Goal: Information Seeking & Learning: Check status

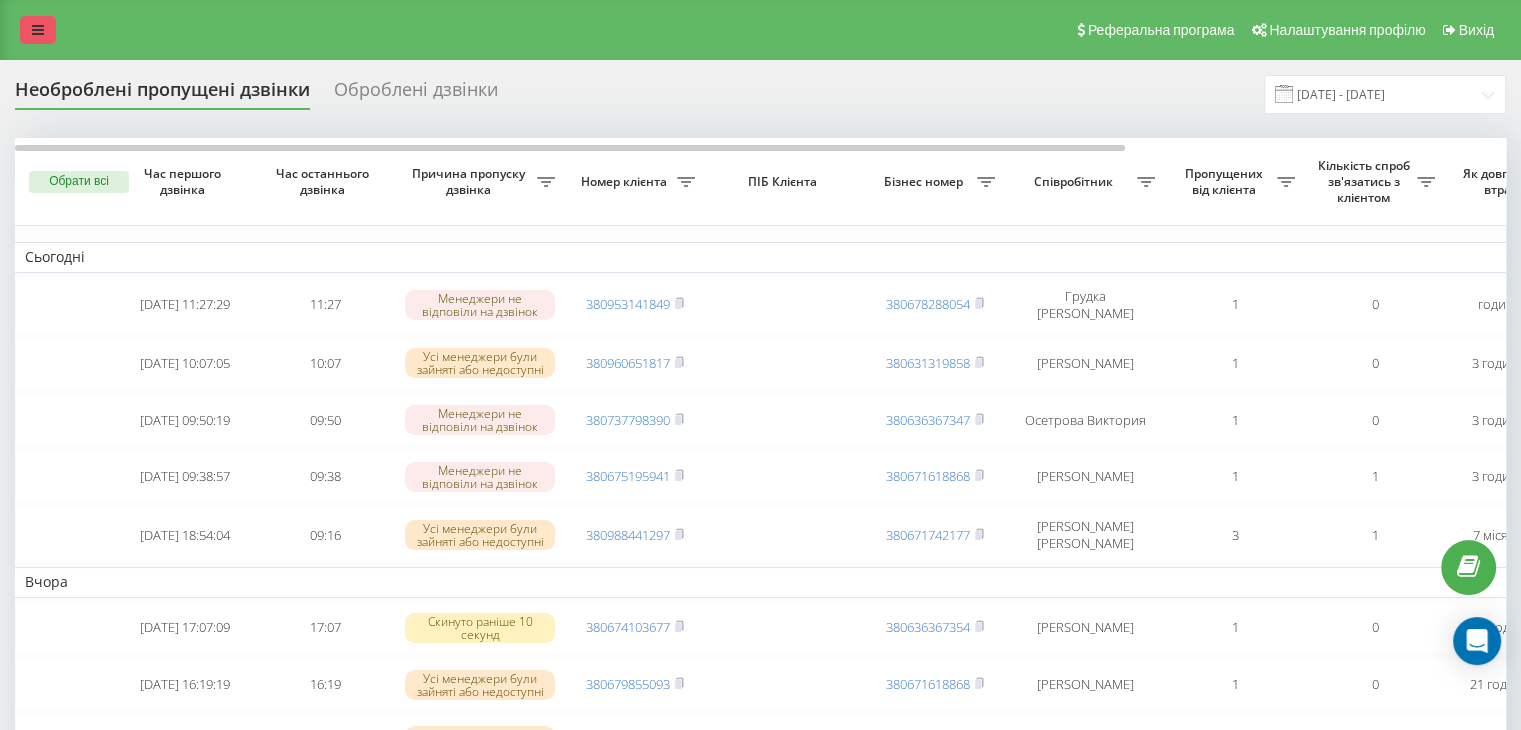
click at [37, 23] on icon at bounding box center [38, 30] width 12 height 14
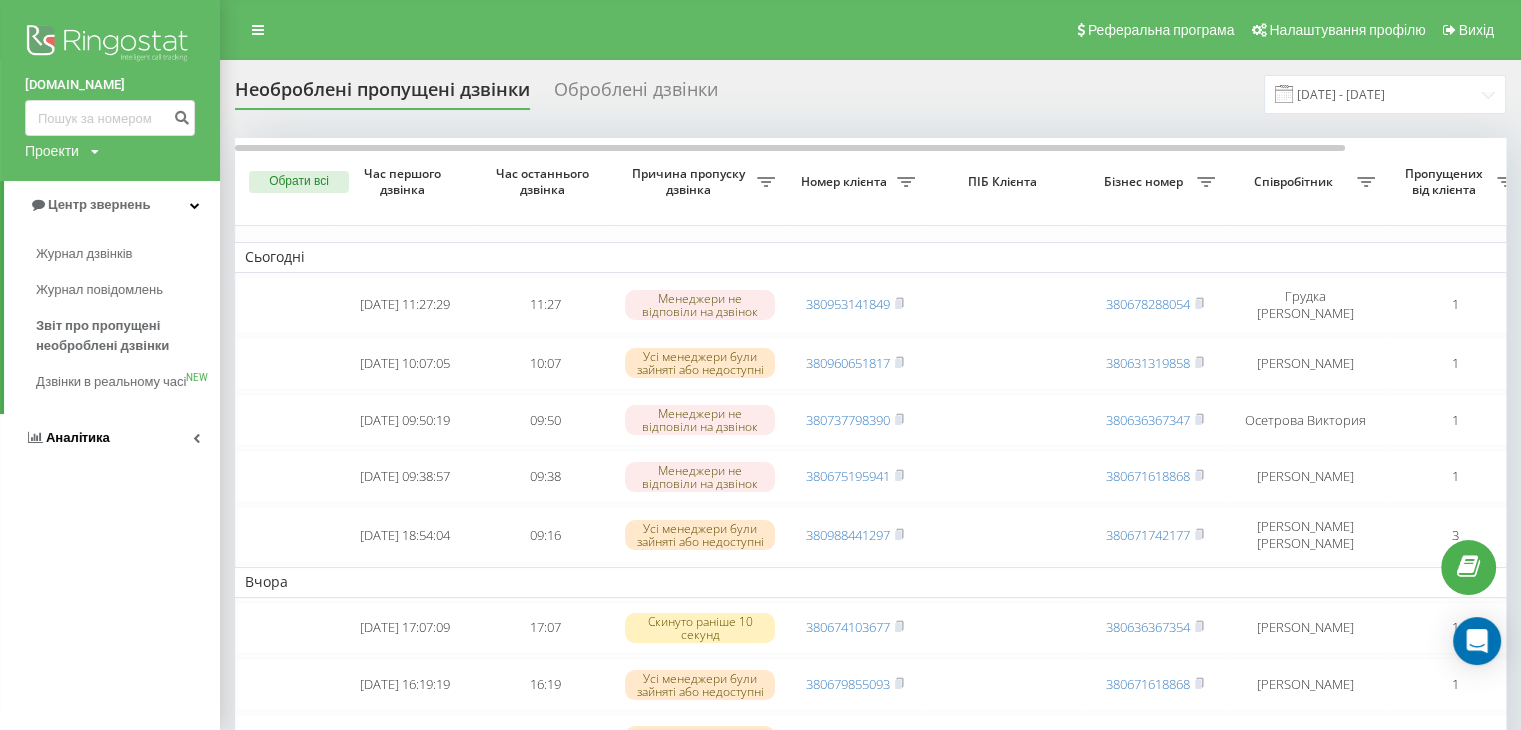
click at [116, 447] on link "Аналiтика" at bounding box center [110, 438] width 220 height 48
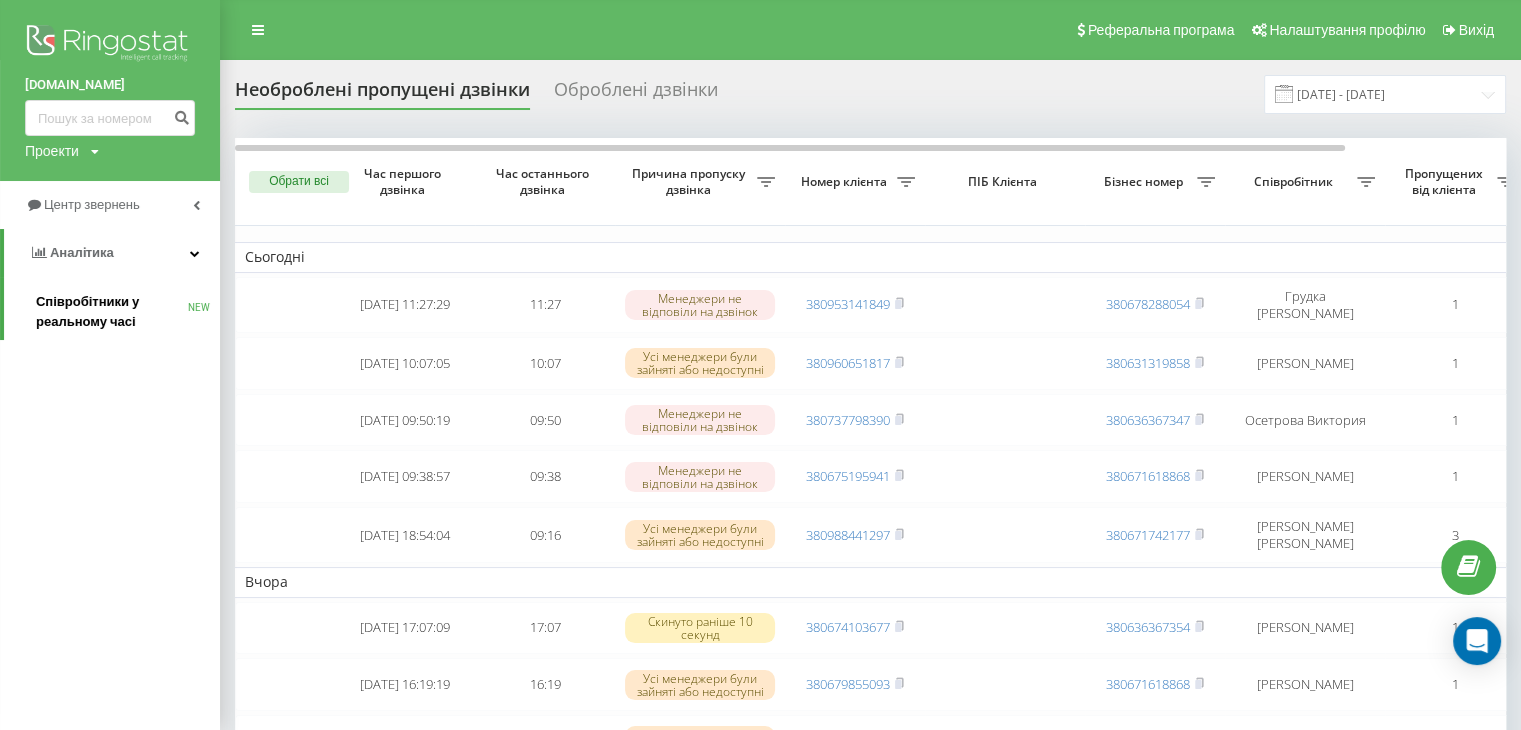
click at [94, 293] on span "Співробітники у реальному часі" at bounding box center [112, 312] width 152 height 40
click at [134, 203] on span "Центр звернень" at bounding box center [95, 204] width 102 height 15
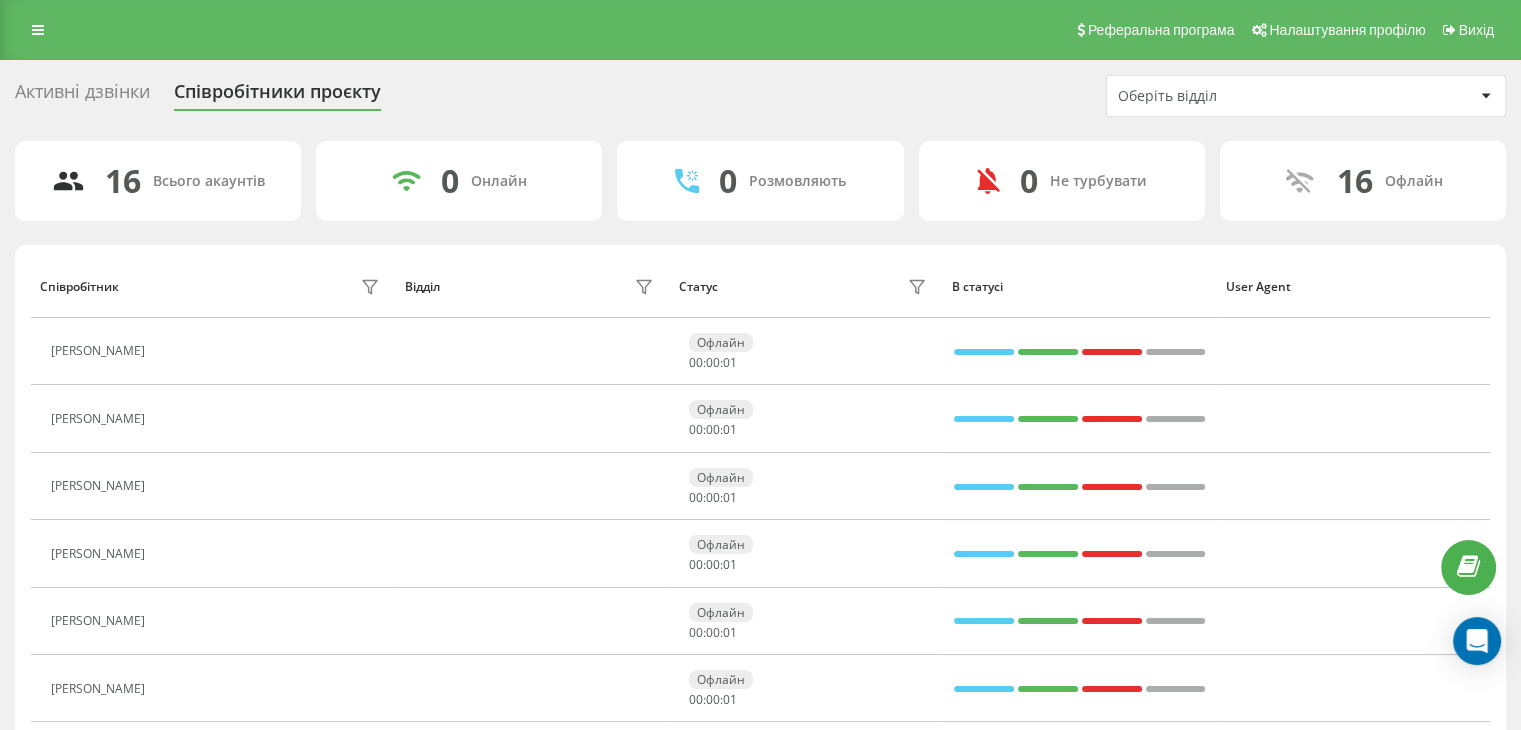
drag, startPoint x: 57, startPoint y: 28, endPoint x: 36, endPoint y: 28, distance: 21.0
click at [56, 28] on div "Реферальна програма Налаштування профілю Вихід" at bounding box center [760, 30] width 1521 height 60
click at [36, 28] on icon at bounding box center [38, 30] width 12 height 14
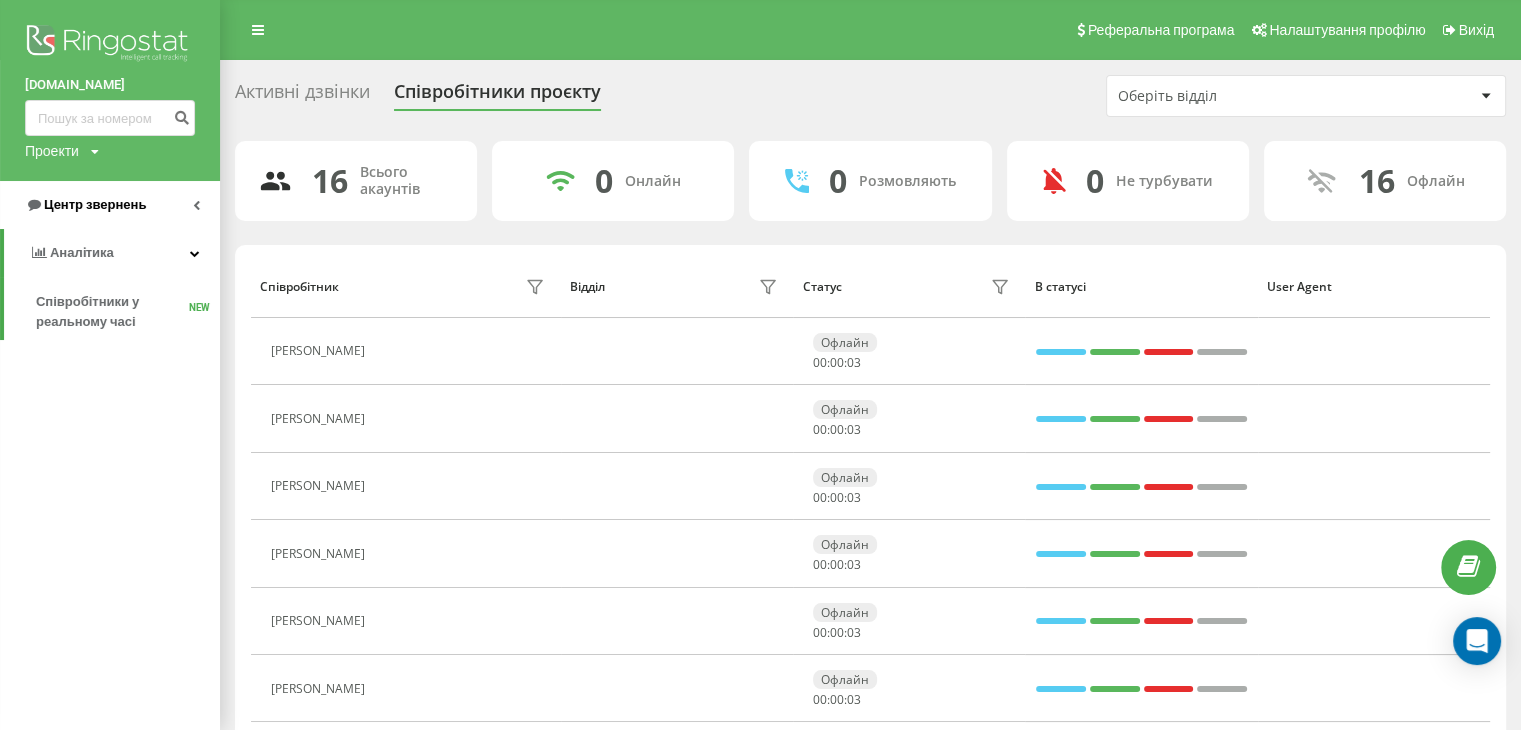
click at [108, 207] on span "Центр звернень" at bounding box center [95, 204] width 102 height 15
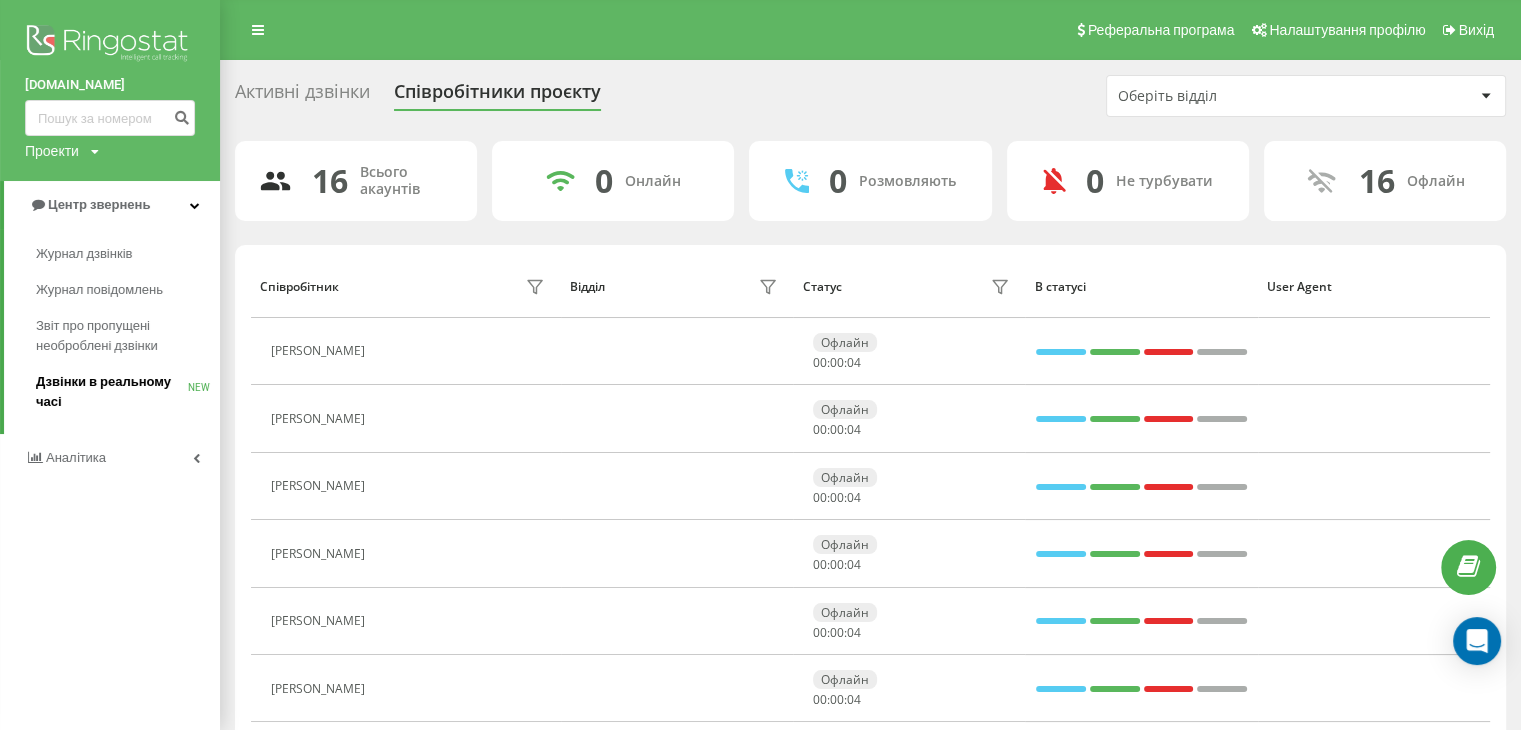
click at [88, 380] on span "Дзвінки в реальному часі" at bounding box center [112, 392] width 152 height 40
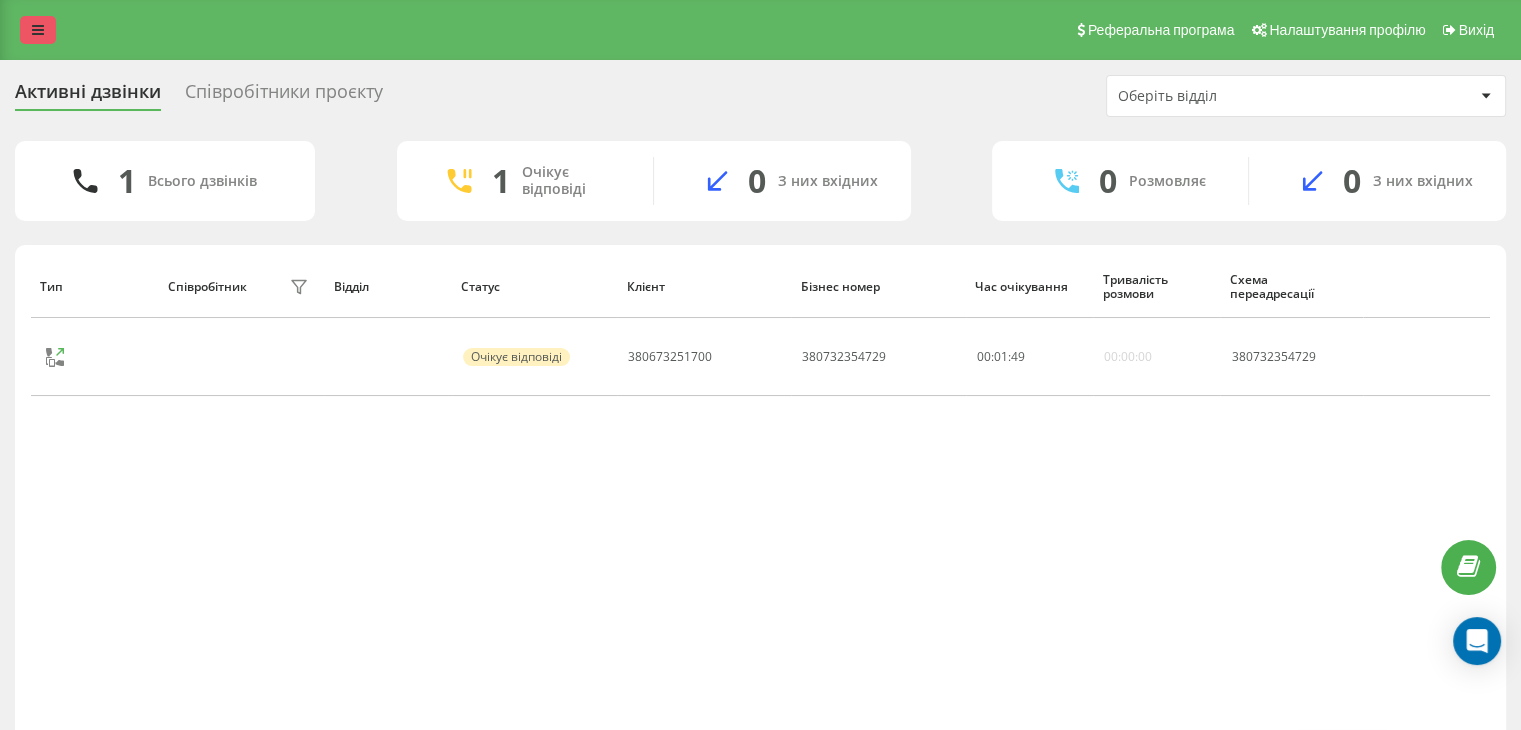
drag, startPoint x: 33, startPoint y: 28, endPoint x: 36, endPoint y: 74, distance: 46.1
click at [33, 29] on icon at bounding box center [38, 30] width 12 height 14
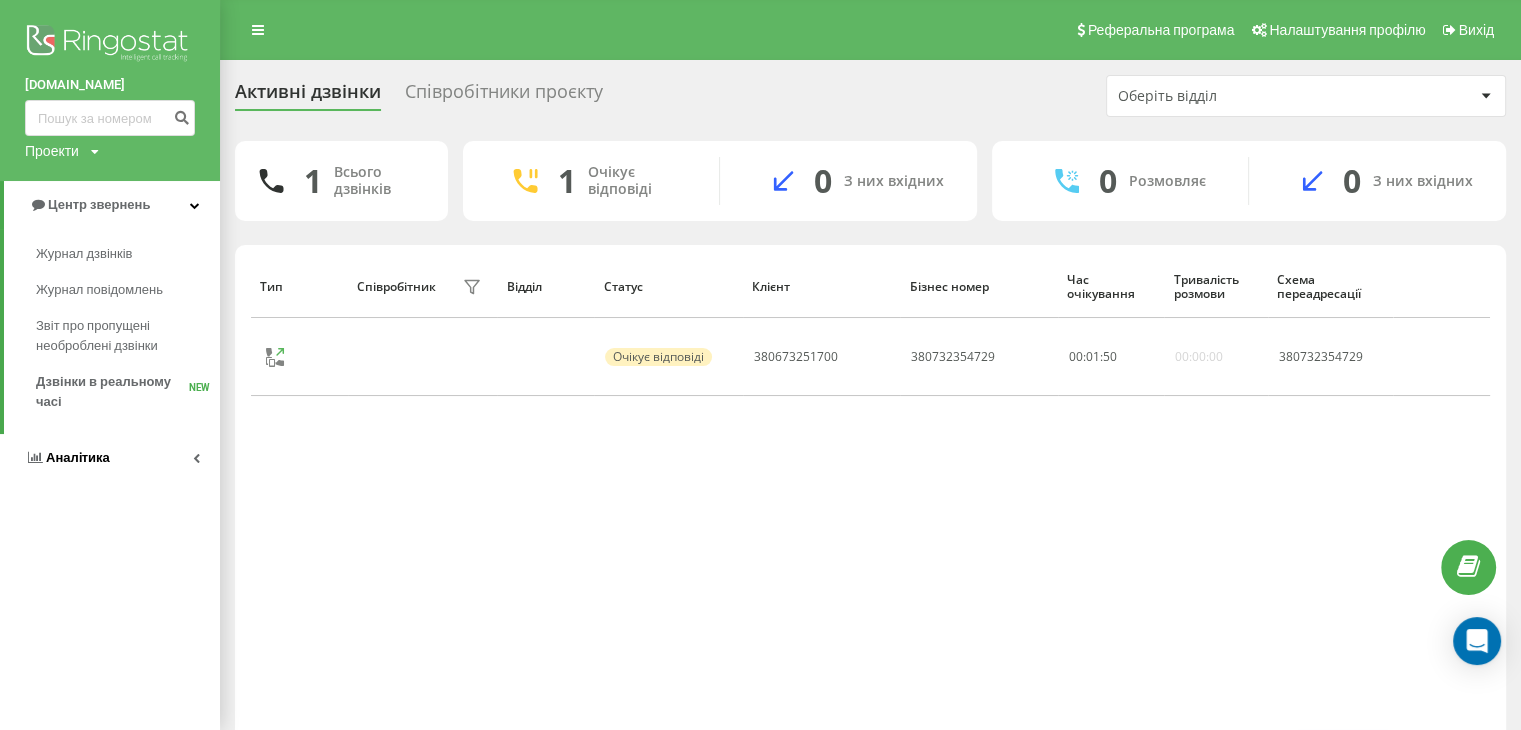
click at [84, 446] on link "Аналiтика" at bounding box center [110, 458] width 220 height 48
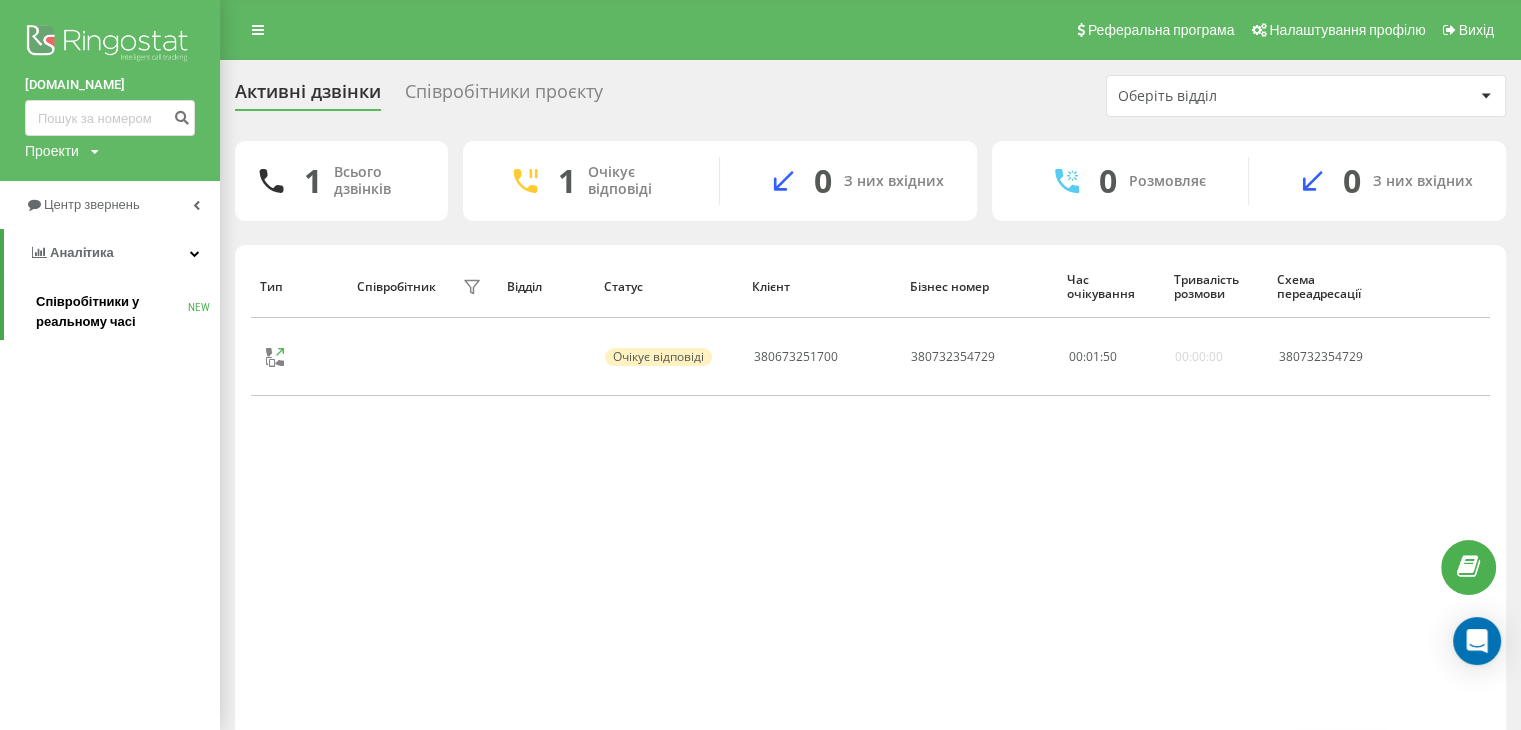
click at [116, 301] on span "Співробітники у реальному часі" at bounding box center [112, 312] width 152 height 40
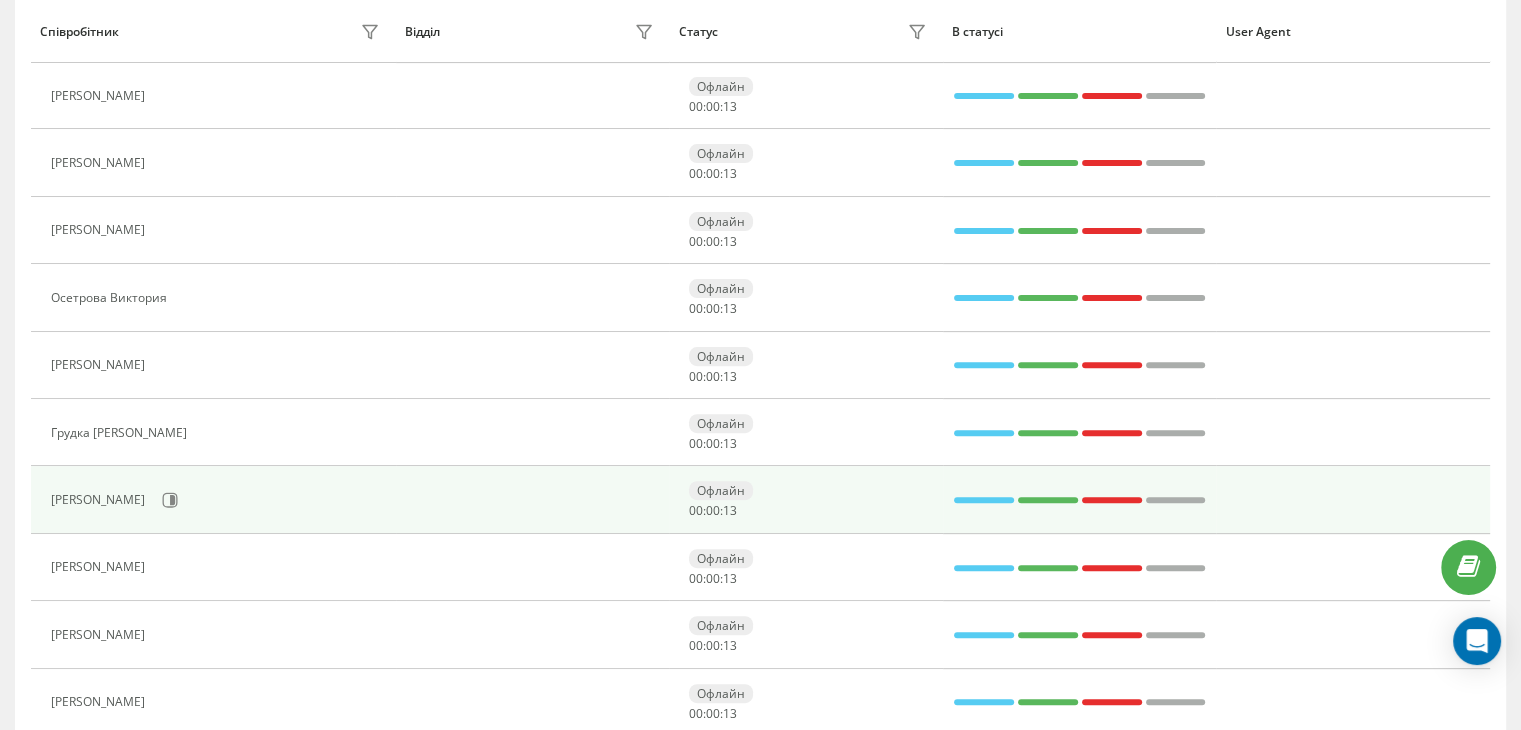
scroll to position [737, 0]
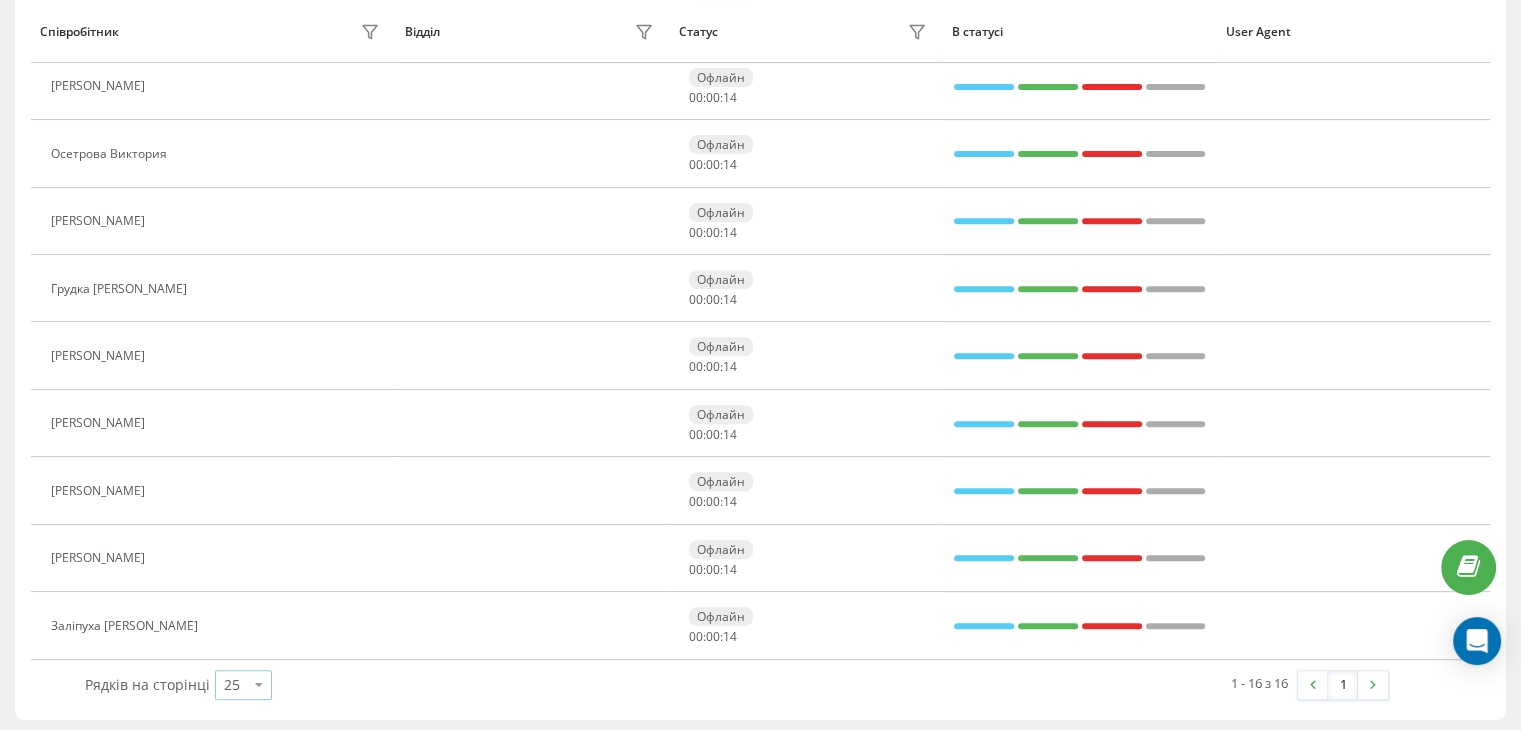
click at [252, 668] on icon at bounding box center [259, 684] width 30 height 39
click at [250, 645] on div "100" at bounding box center [243, 656] width 55 height 29
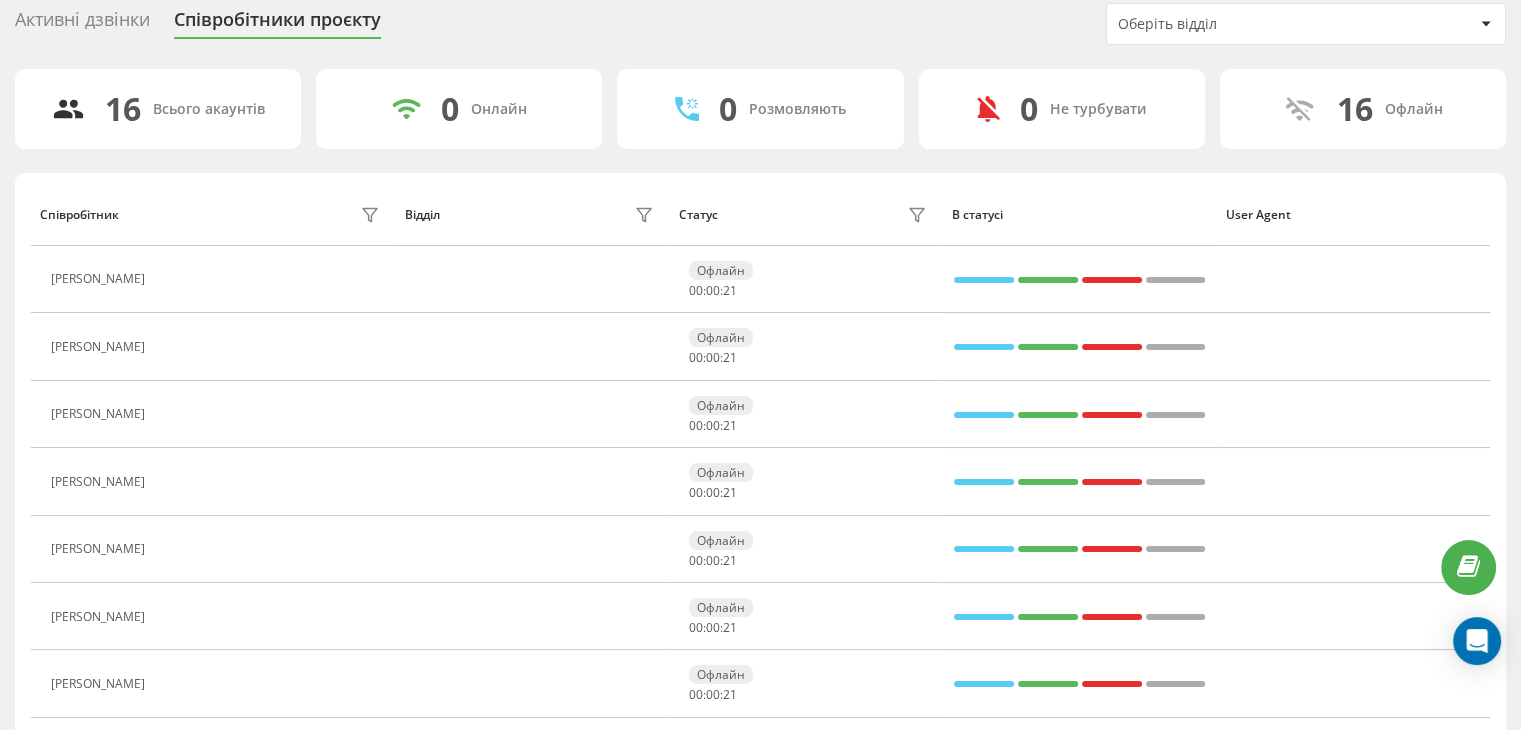
scroll to position [37, 0]
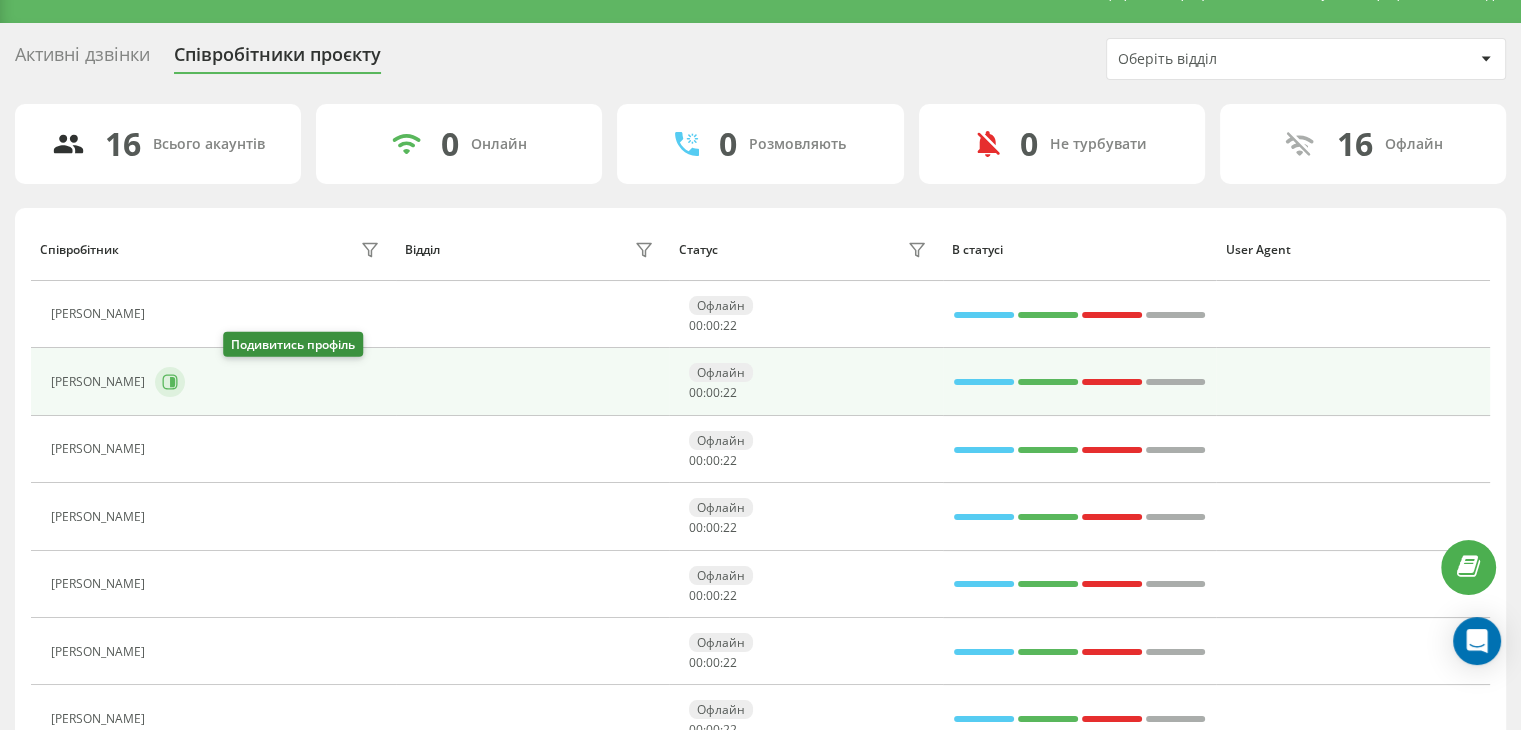
click at [178, 387] on icon at bounding box center [170, 382] width 16 height 16
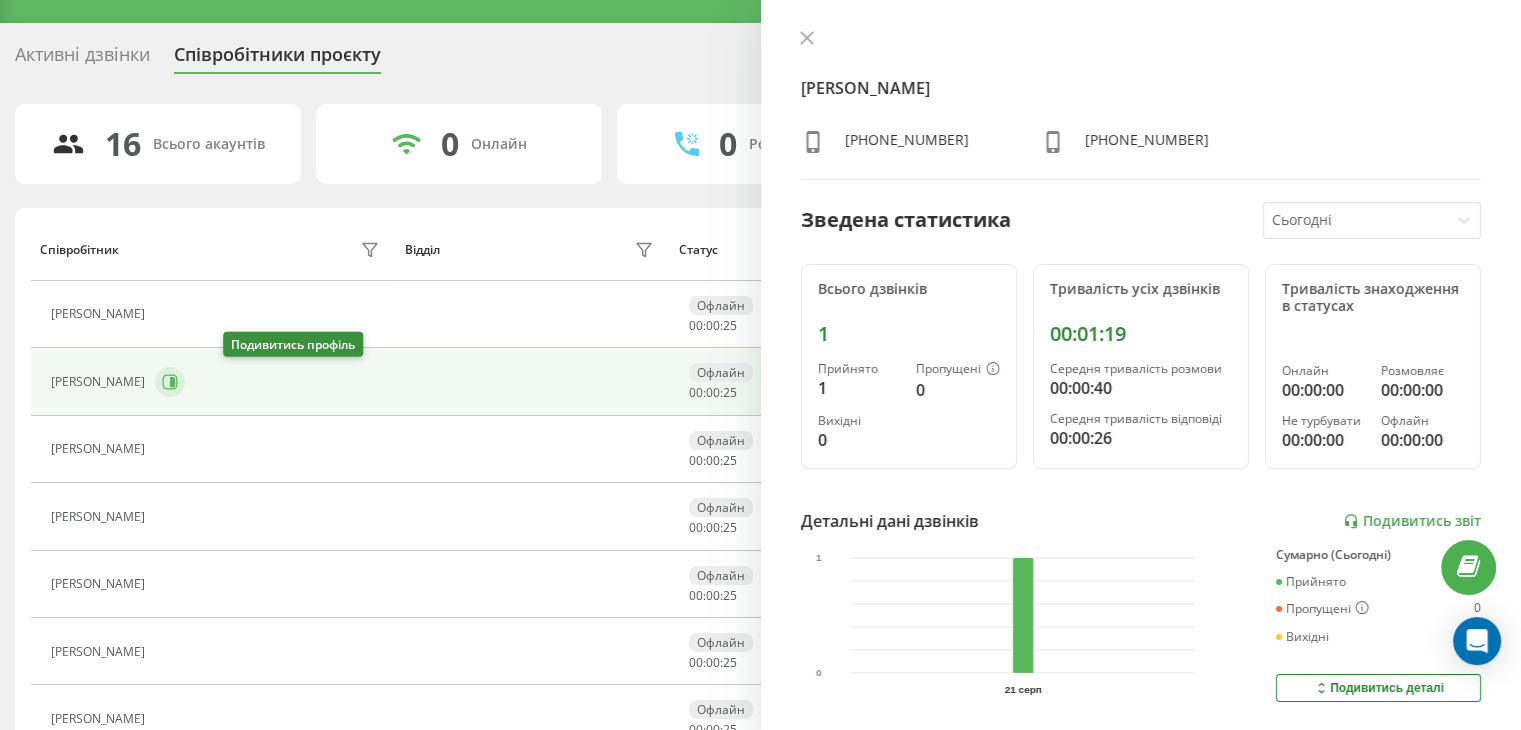
click at [178, 387] on icon at bounding box center [170, 382] width 16 height 16
click at [815, 44] on button at bounding box center [807, 39] width 26 height 19
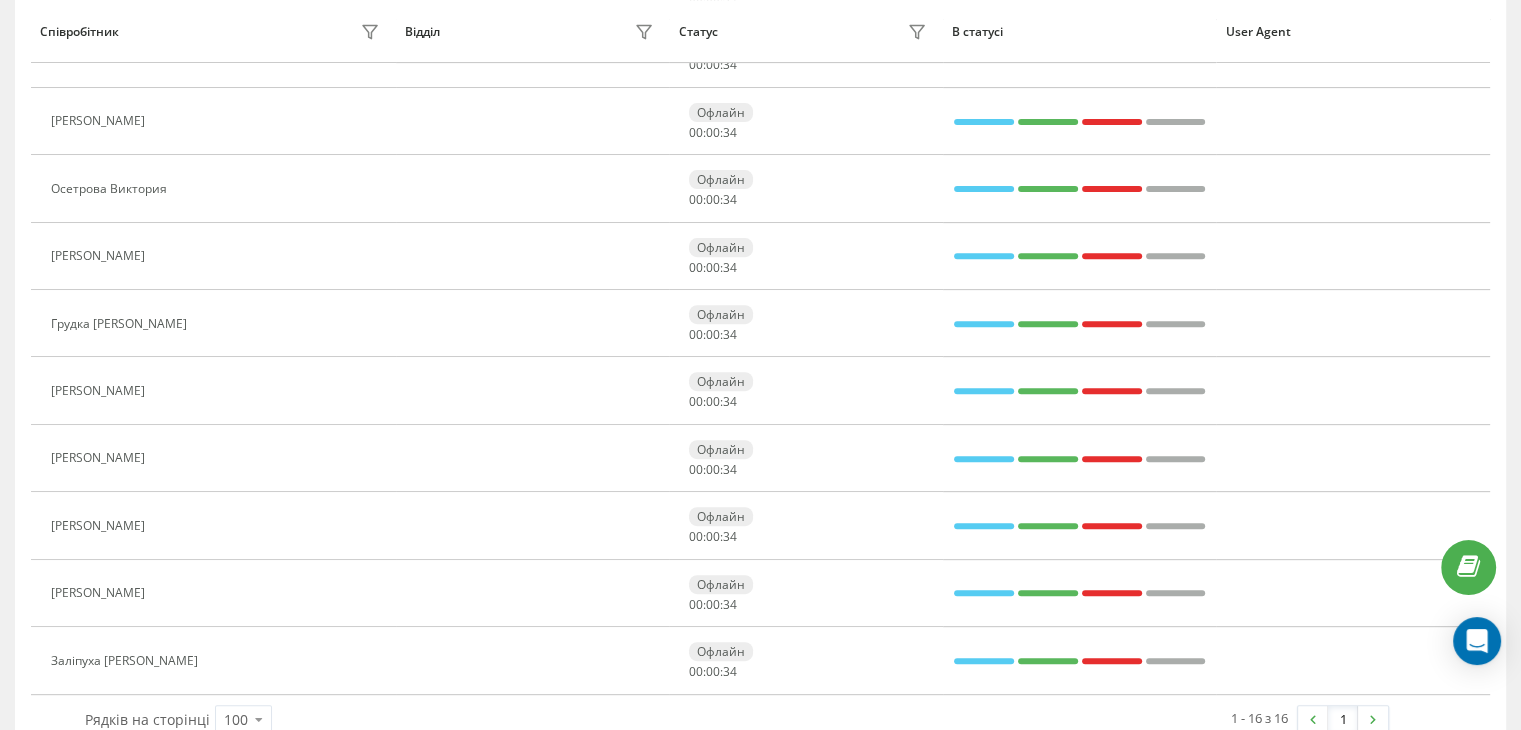
scroll to position [737, 0]
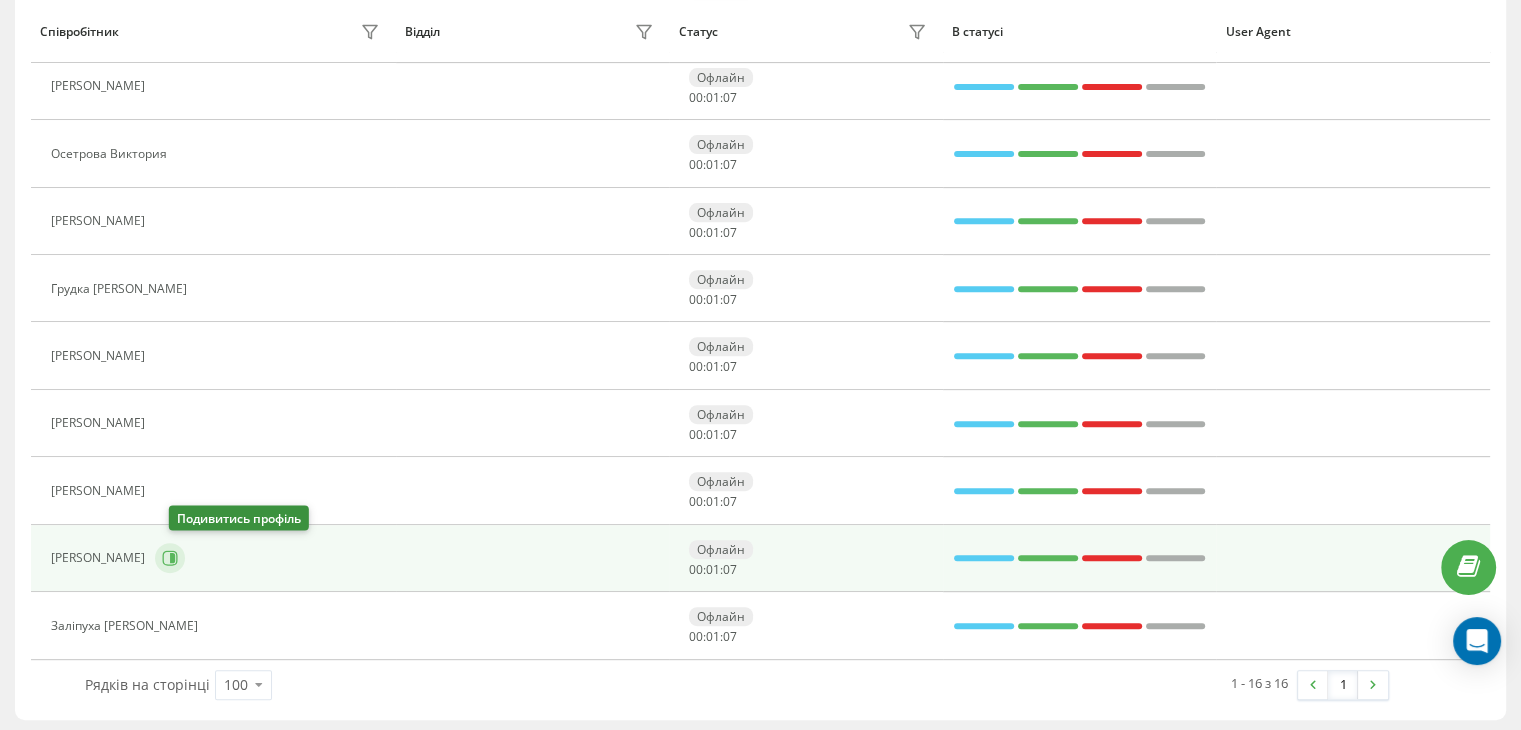
click at [185, 551] on button at bounding box center [170, 558] width 30 height 30
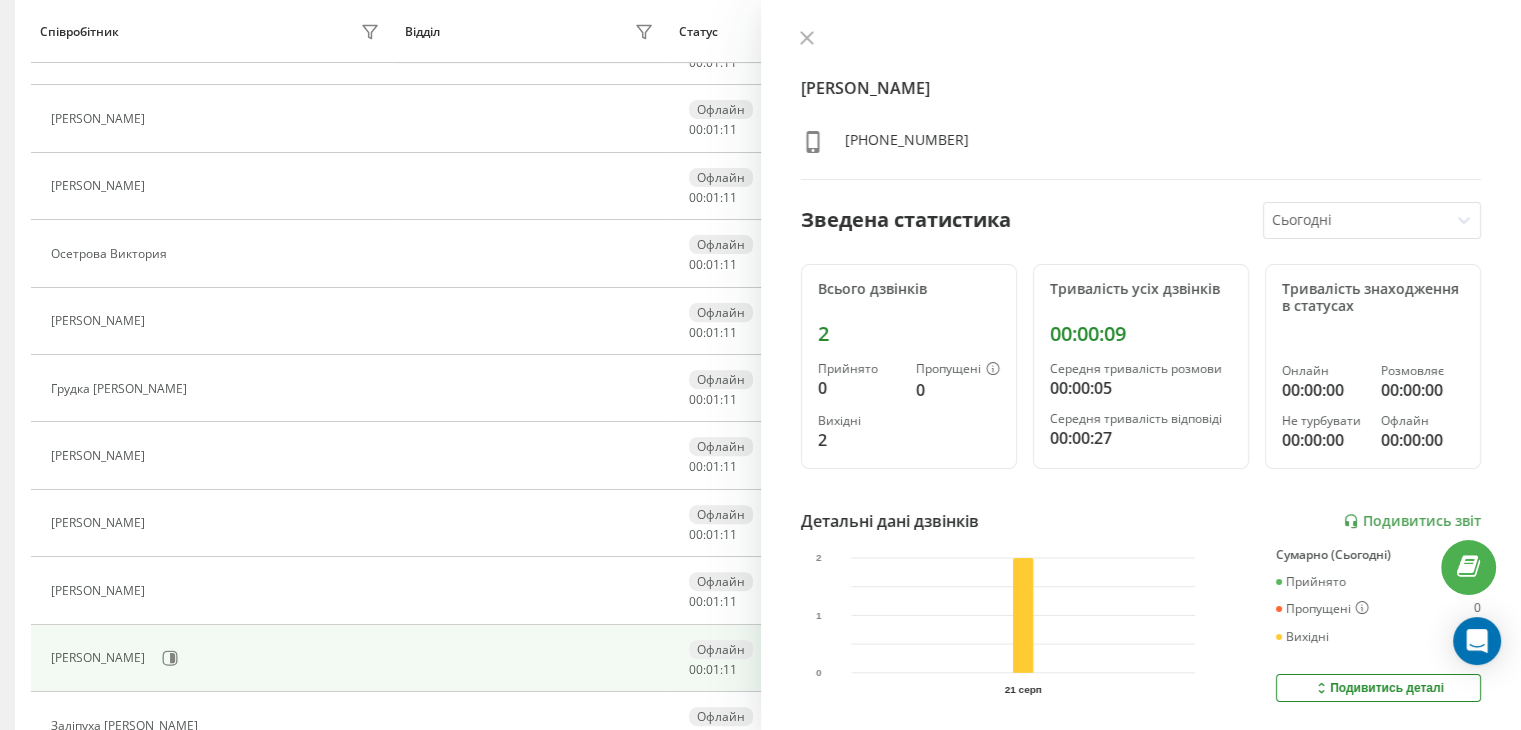
scroll to position [737, 0]
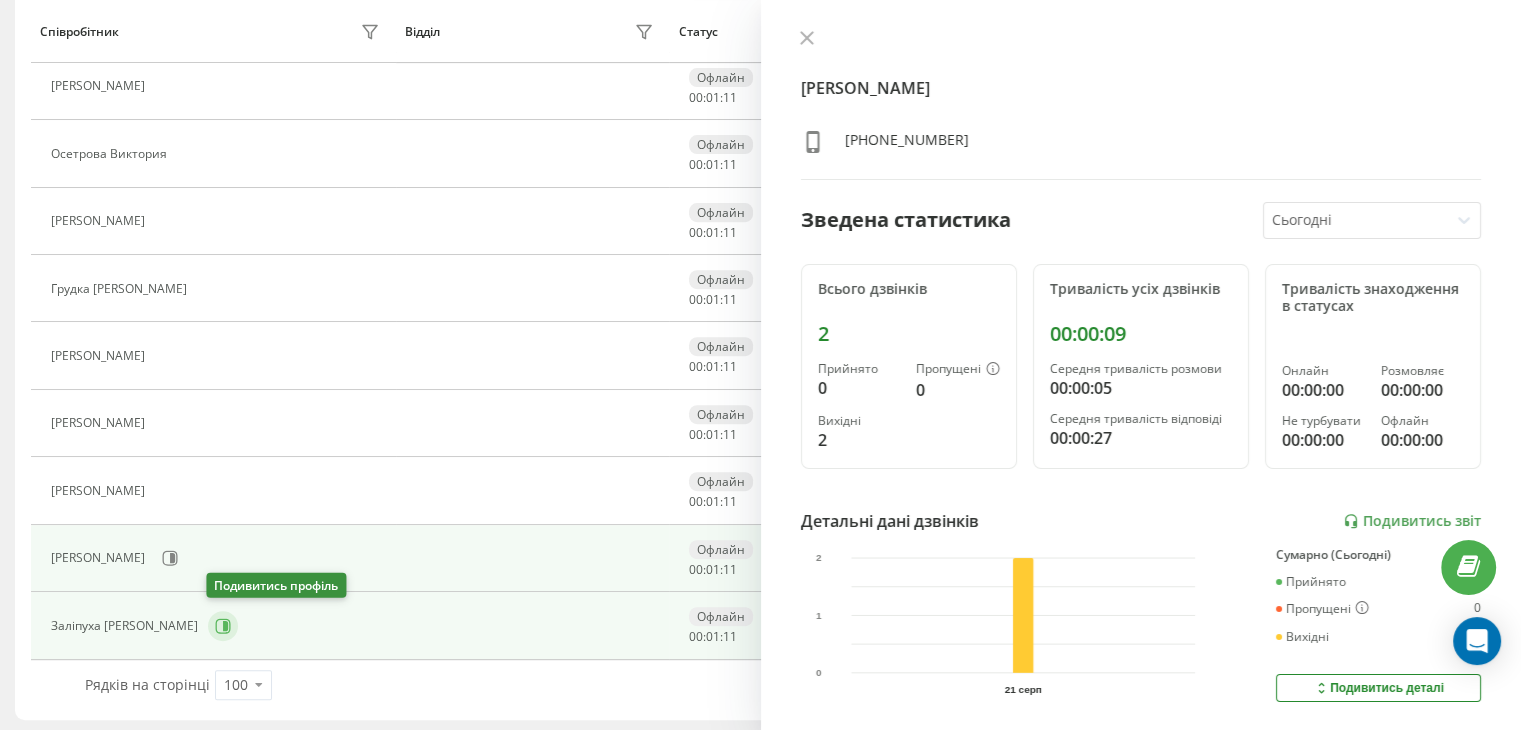
click at [226, 621] on icon at bounding box center [225, 626] width 5 height 10
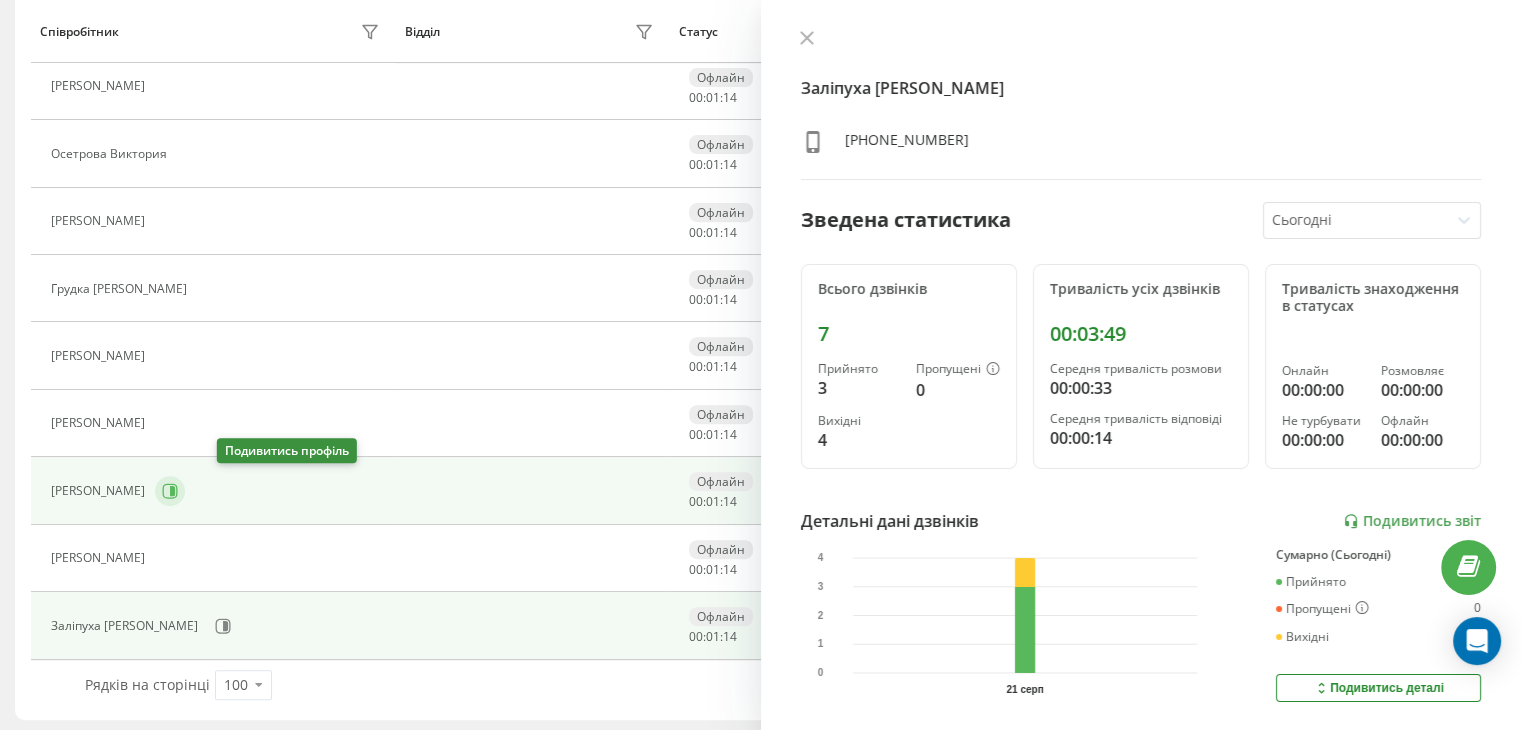
click at [178, 485] on icon at bounding box center [170, 491] width 16 height 16
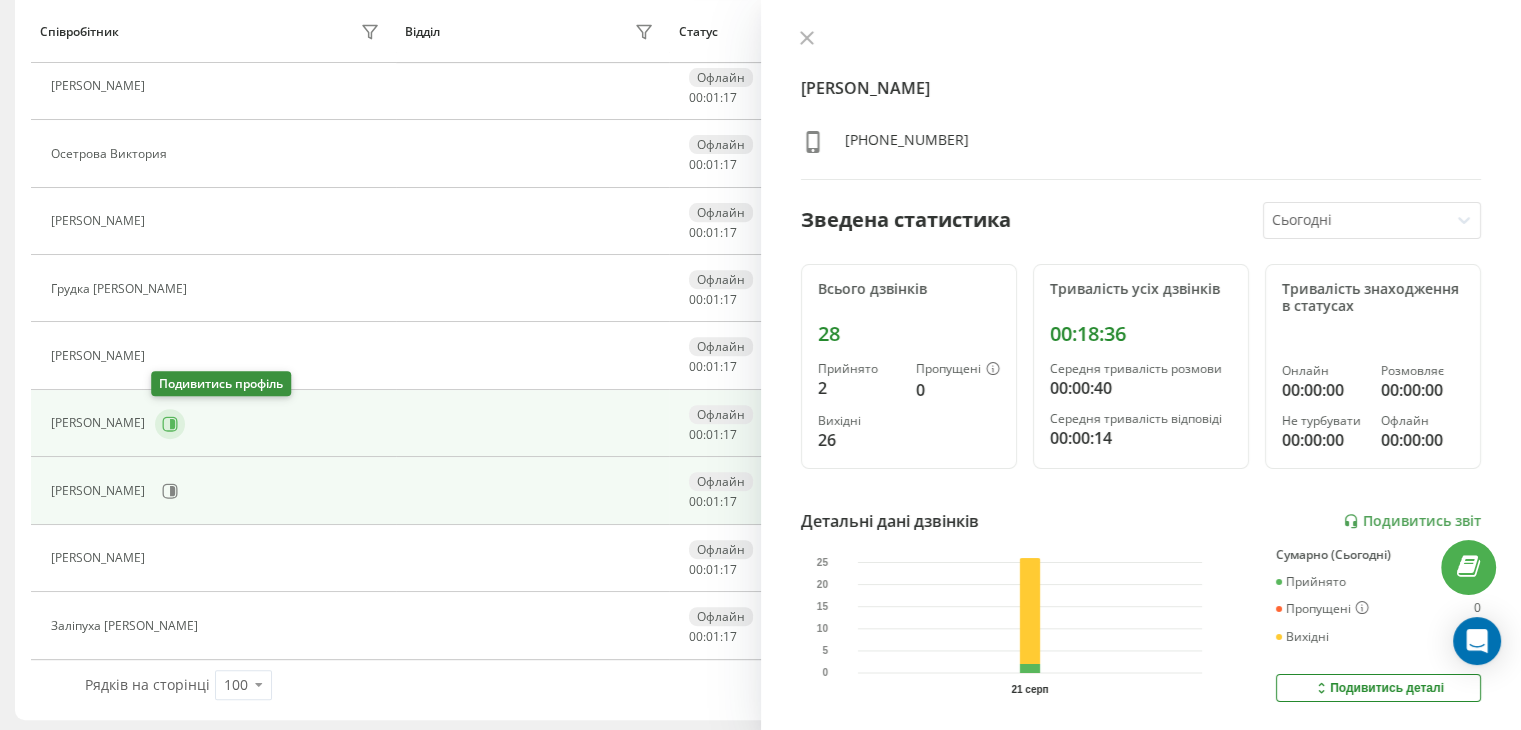
click at [170, 421] on icon at bounding box center [172, 423] width 5 height 10
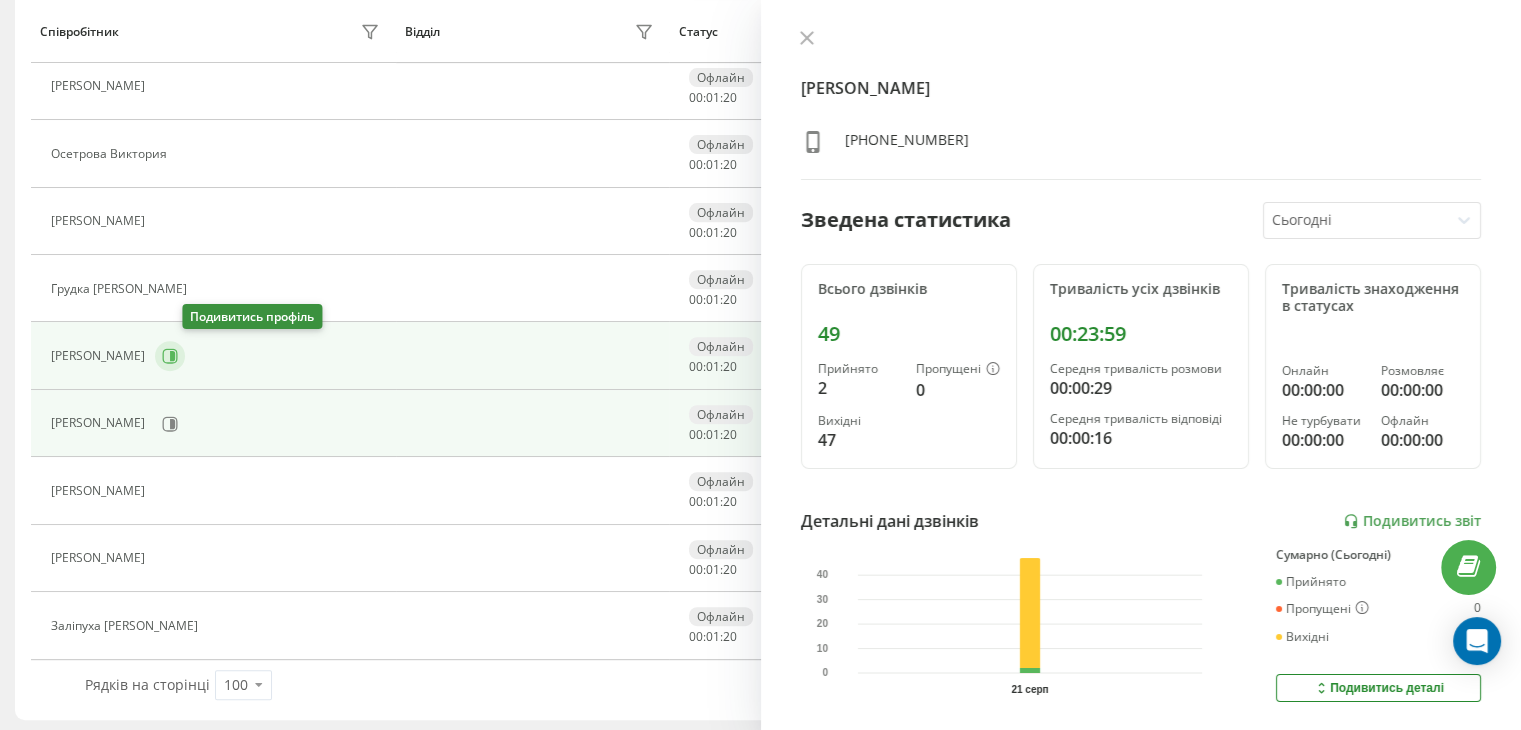
click at [185, 357] on button at bounding box center [170, 356] width 30 height 30
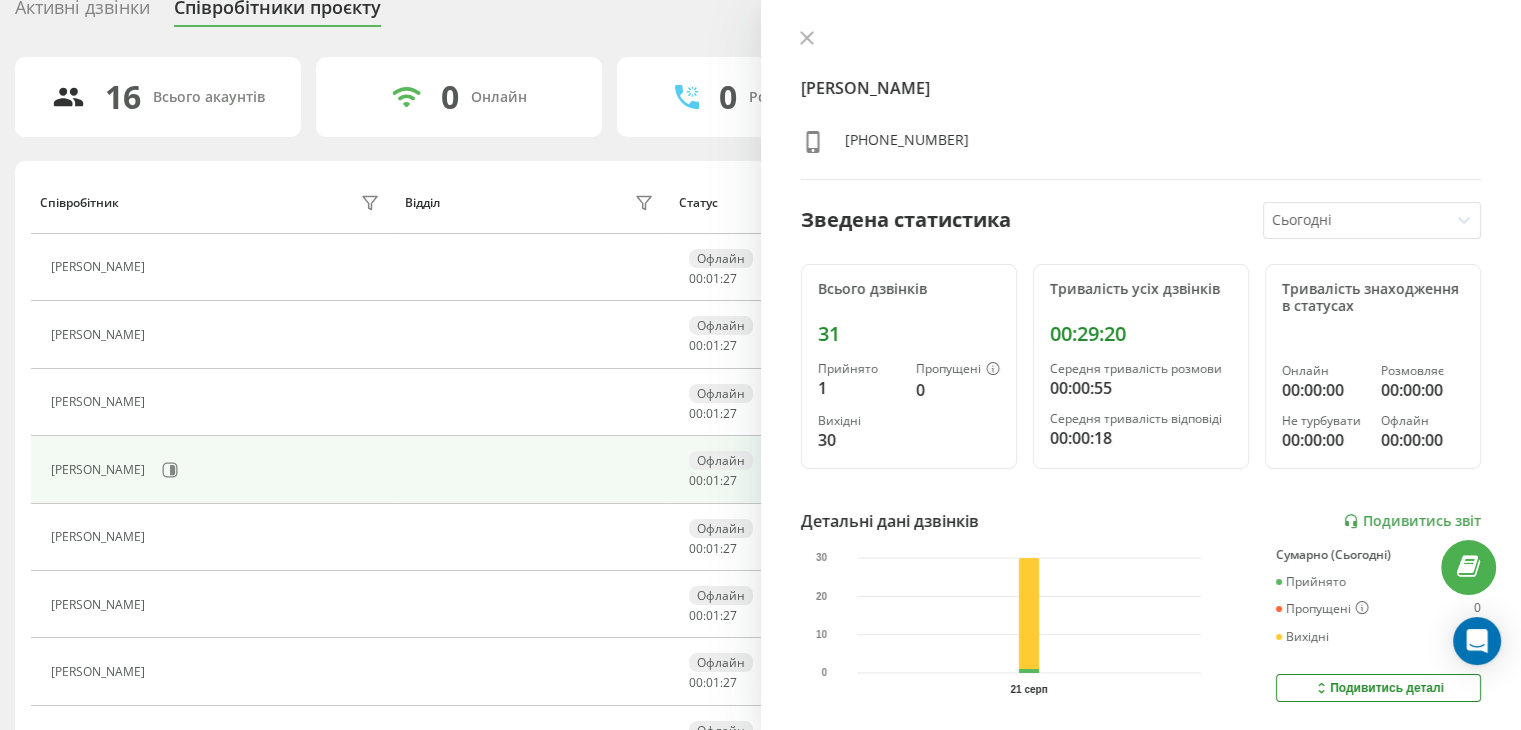
scroll to position [37, 0]
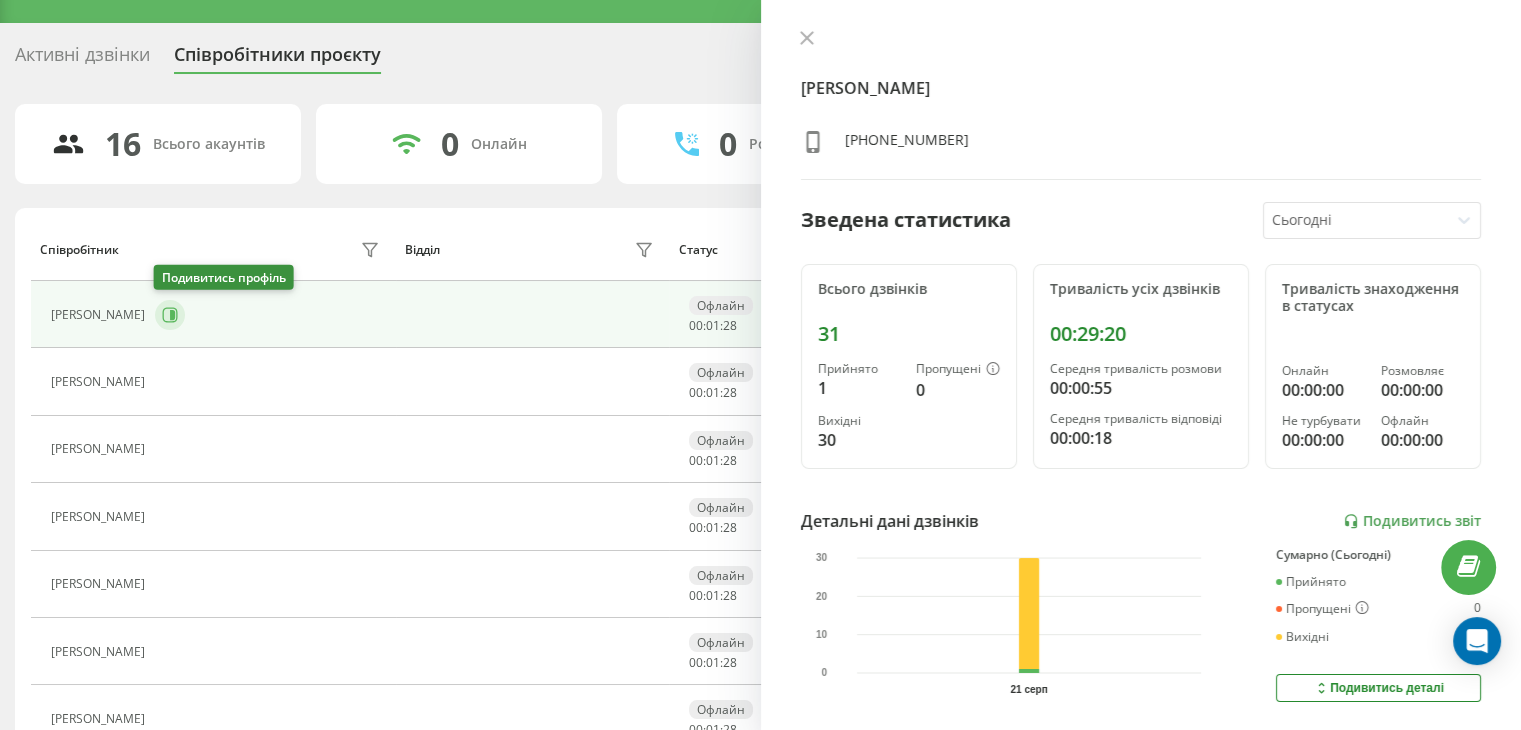
click at [180, 313] on button at bounding box center [170, 315] width 30 height 30
click at [176, 316] on icon at bounding box center [170, 314] width 15 height 15
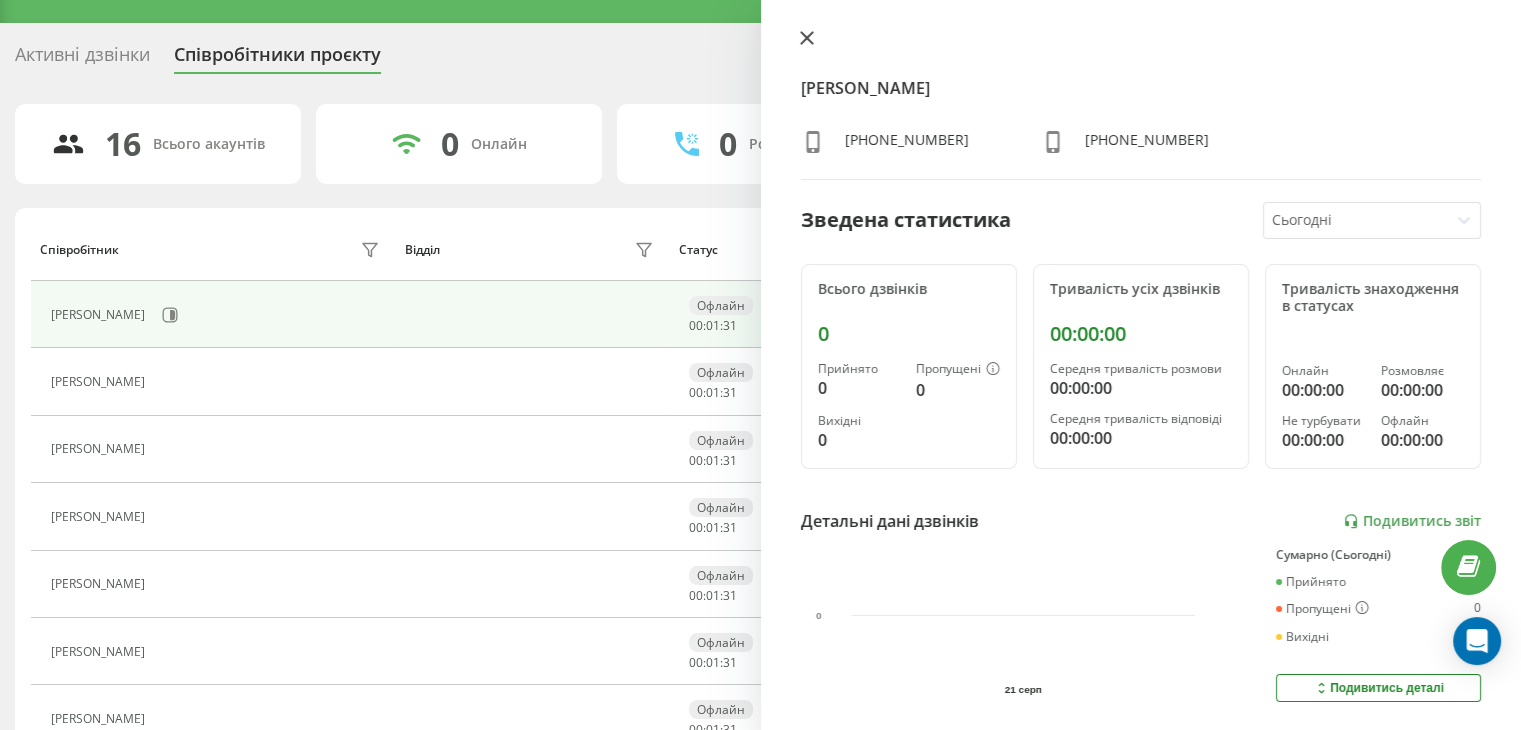
click at [798, 39] on button at bounding box center [807, 39] width 26 height 19
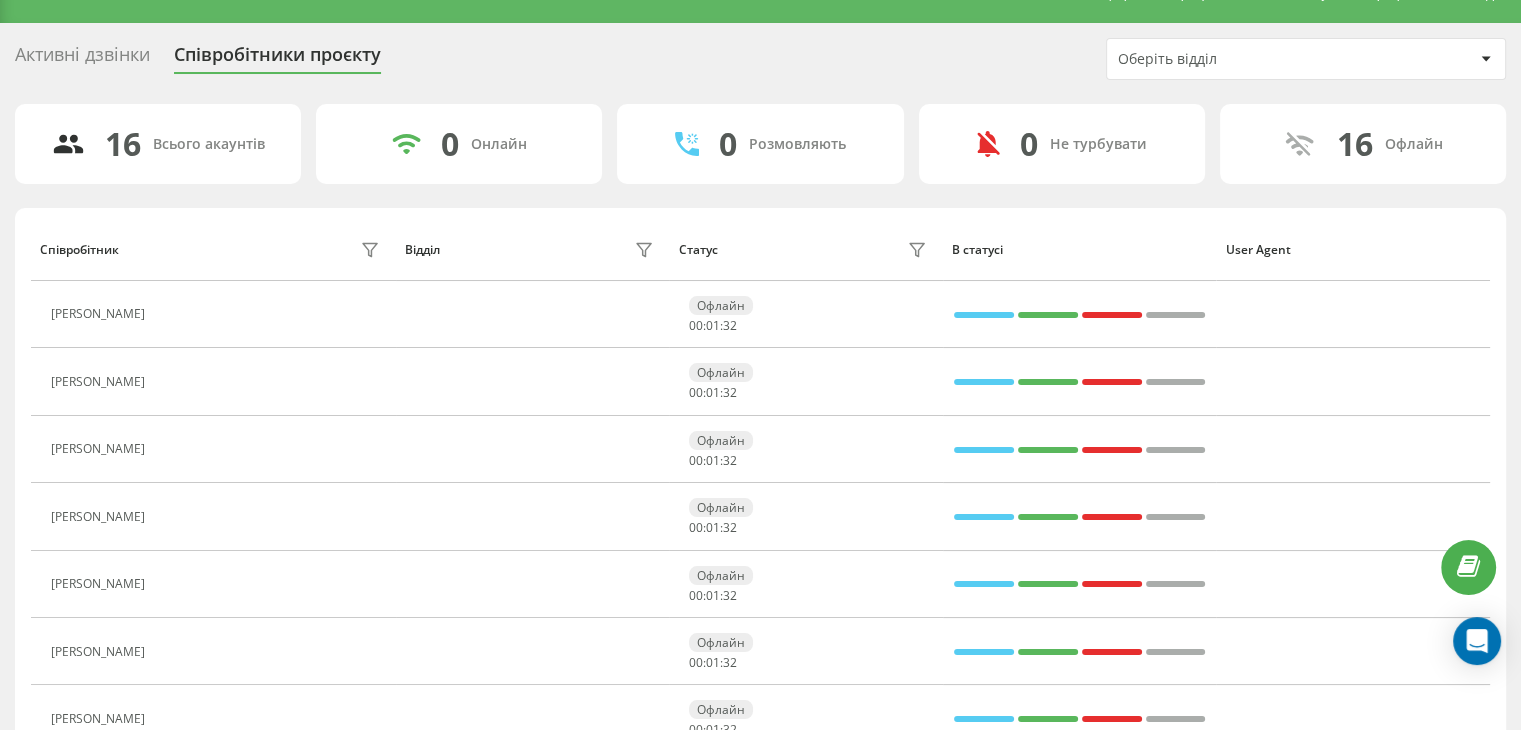
click at [63, 45] on div "Активні дзвінки" at bounding box center [82, 59] width 135 height 31
